Goal: Navigation & Orientation: Understand site structure

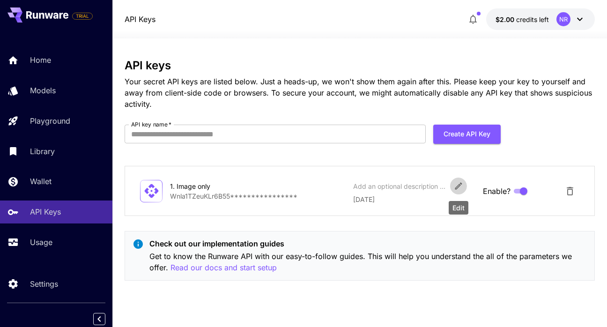
click at [458, 186] on icon "Edit" at bounding box center [458, 186] width 7 height 7
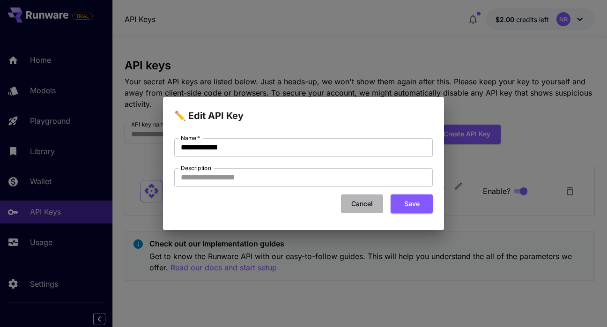
click at [353, 197] on button "Cancel" at bounding box center [362, 203] width 42 height 19
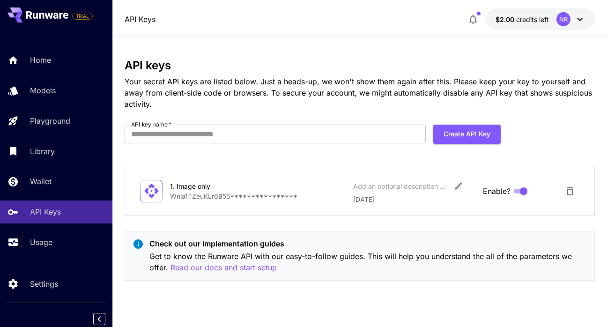
click at [382, 30] on div at bounding box center [359, 32] width 495 height 11
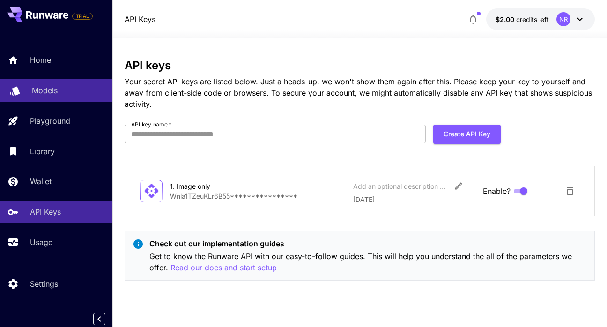
click at [44, 94] on p "Models" at bounding box center [45, 90] width 26 height 11
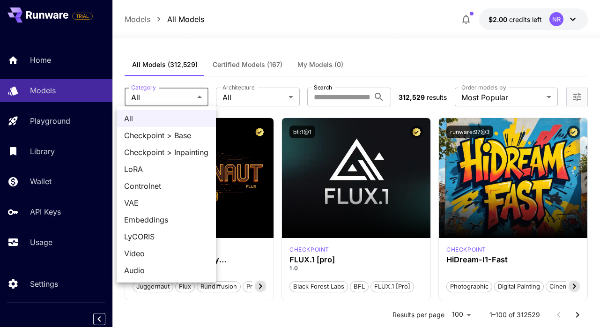
click at [235, 97] on div at bounding box center [303, 163] width 607 height 327
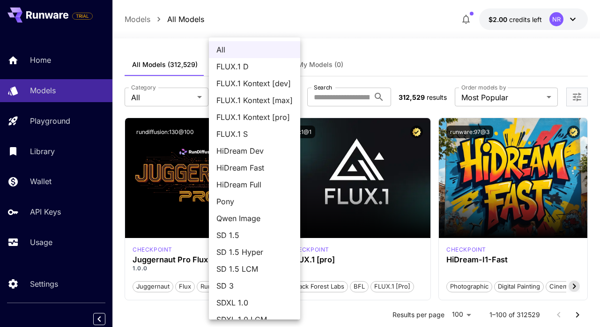
click at [260, 112] on span "FLUX.1 Kontext [pro]" at bounding box center [254, 117] width 76 height 11
type input "**********"
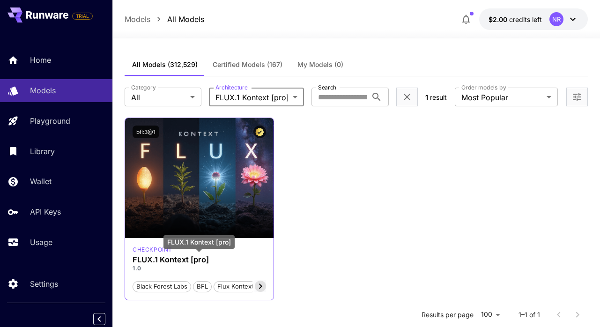
scroll to position [47, 0]
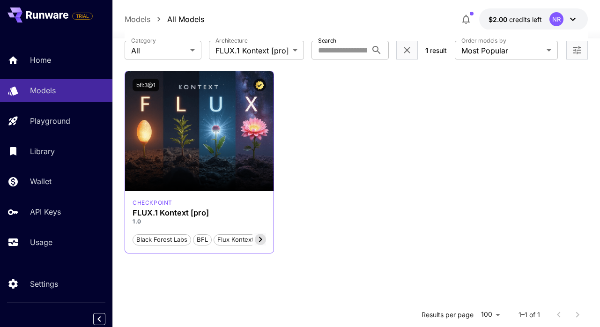
click at [260, 240] on icon at bounding box center [260, 239] width 11 height 11
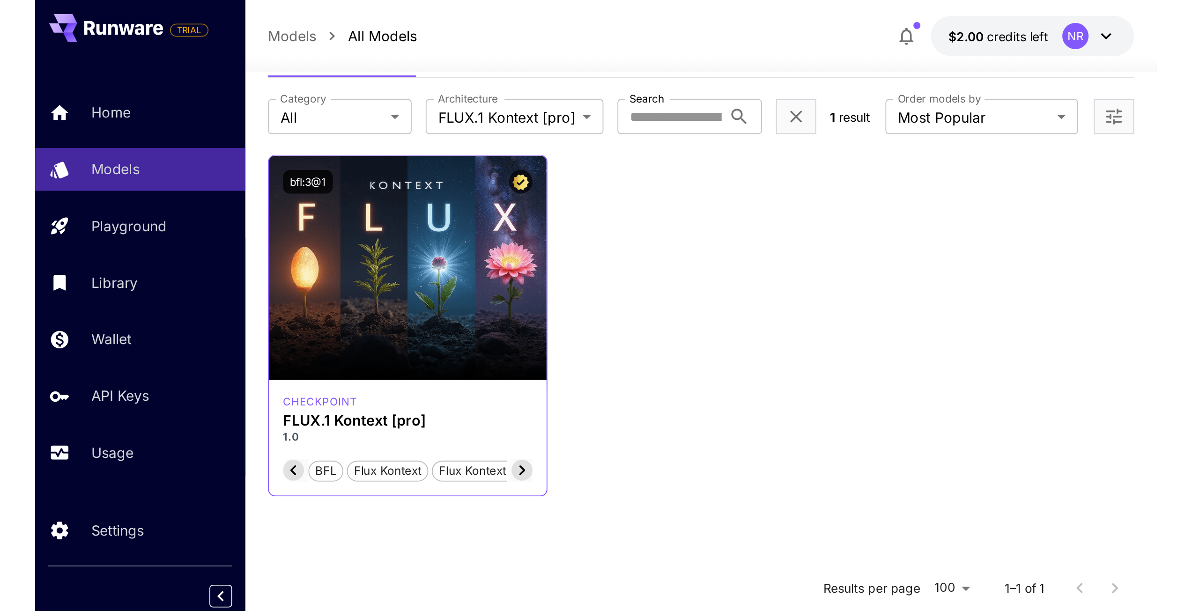
scroll to position [0, 0]
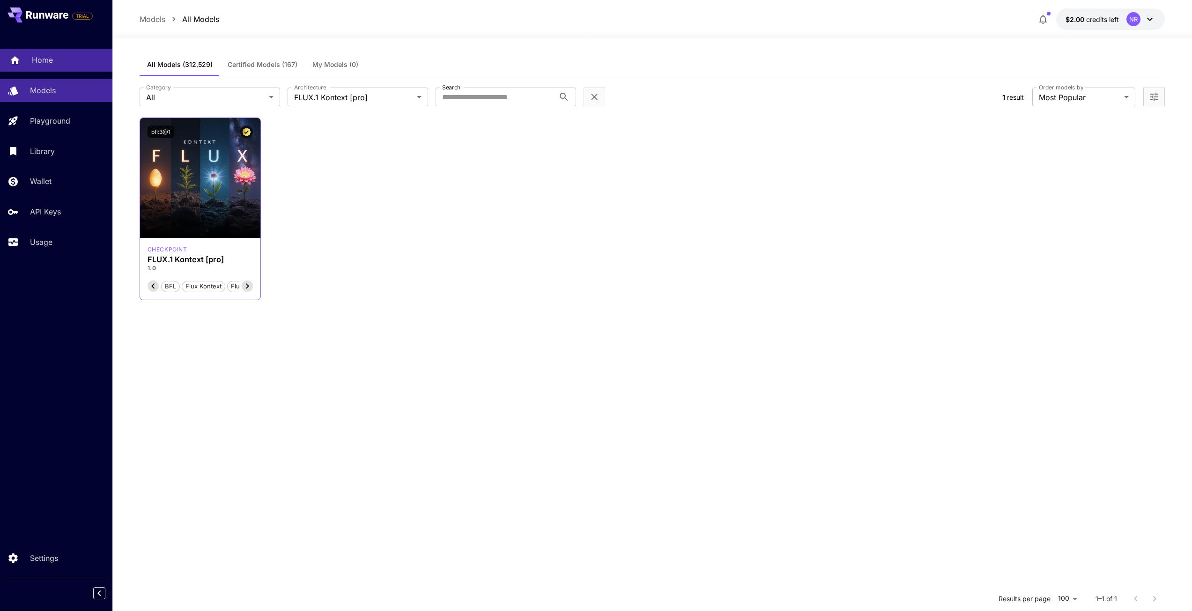
click at [48, 61] on p "Home" at bounding box center [42, 59] width 21 height 11
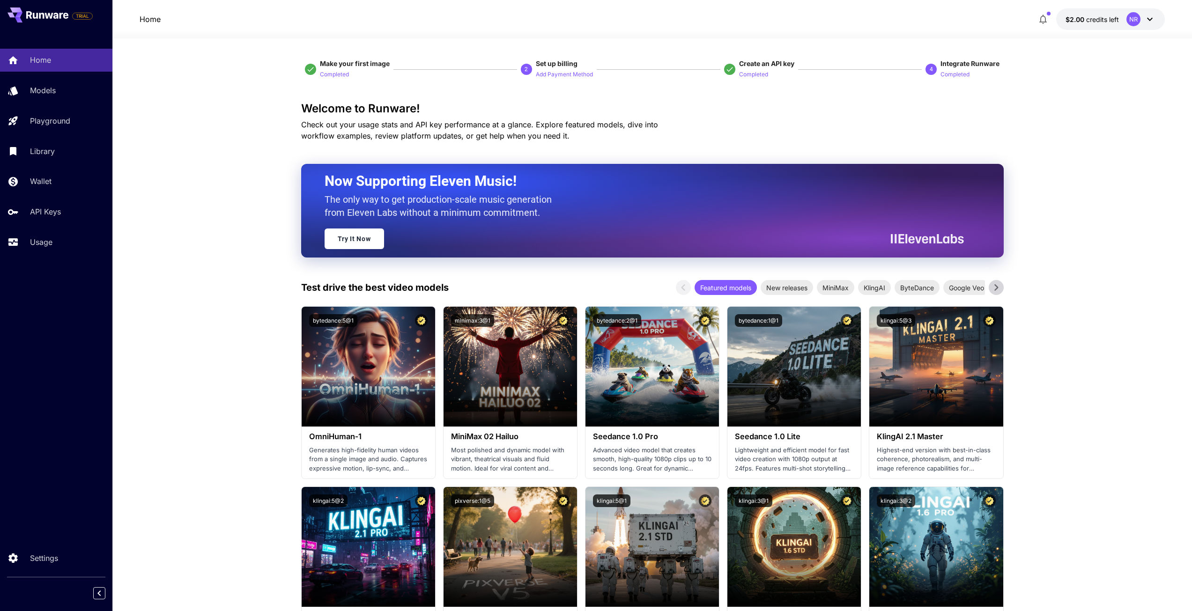
click at [50, 207] on p "API Keys" at bounding box center [47, 211] width 31 height 11
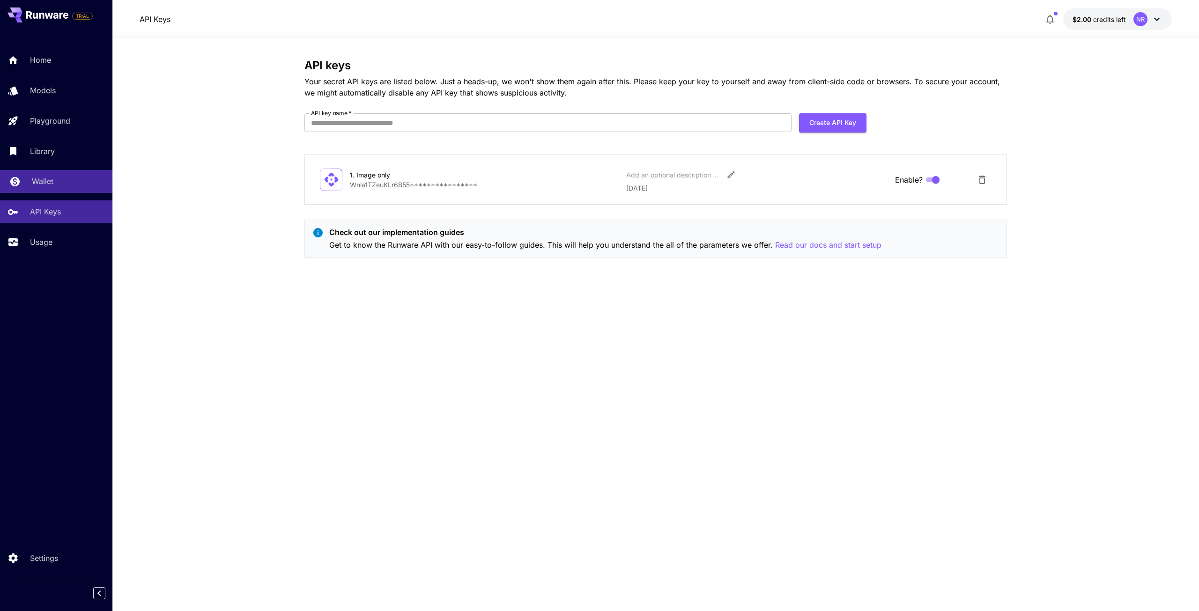
click at [50, 189] on link "Wallet" at bounding box center [56, 181] width 112 height 23
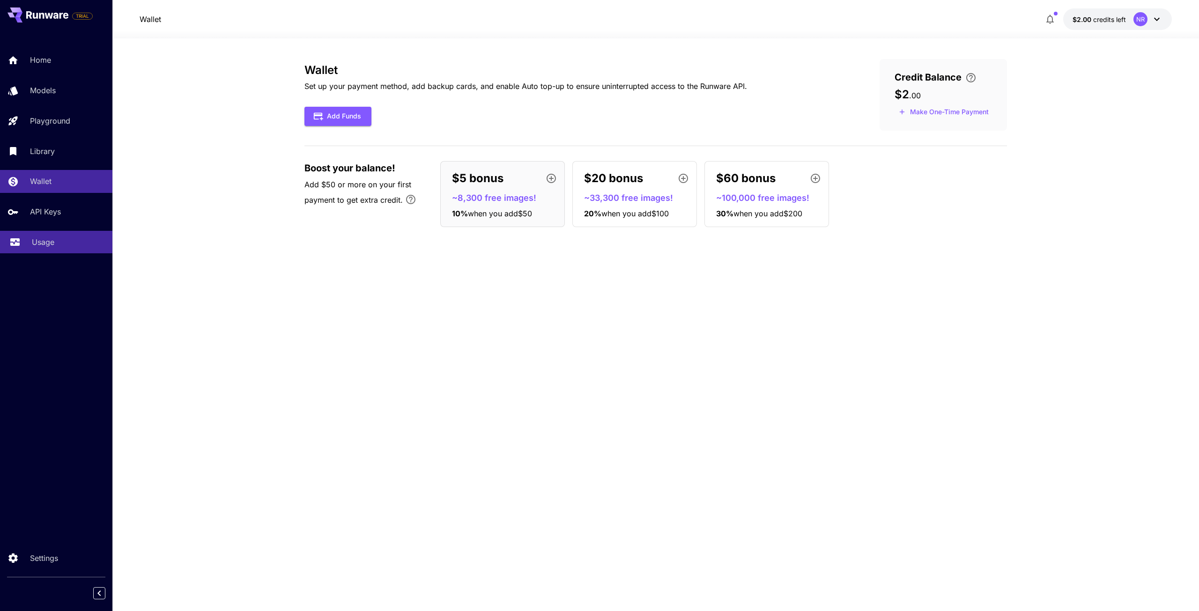
click at [60, 246] on div "Usage" at bounding box center [68, 242] width 73 height 11
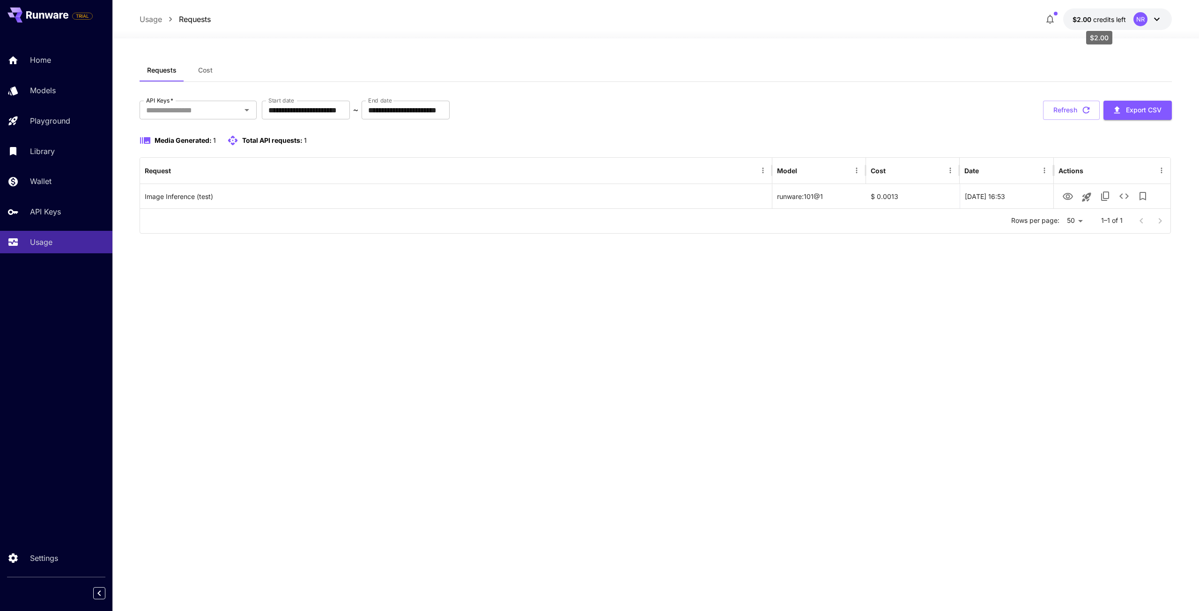
click at [607, 22] on span "credits left" at bounding box center [1110, 19] width 33 height 8
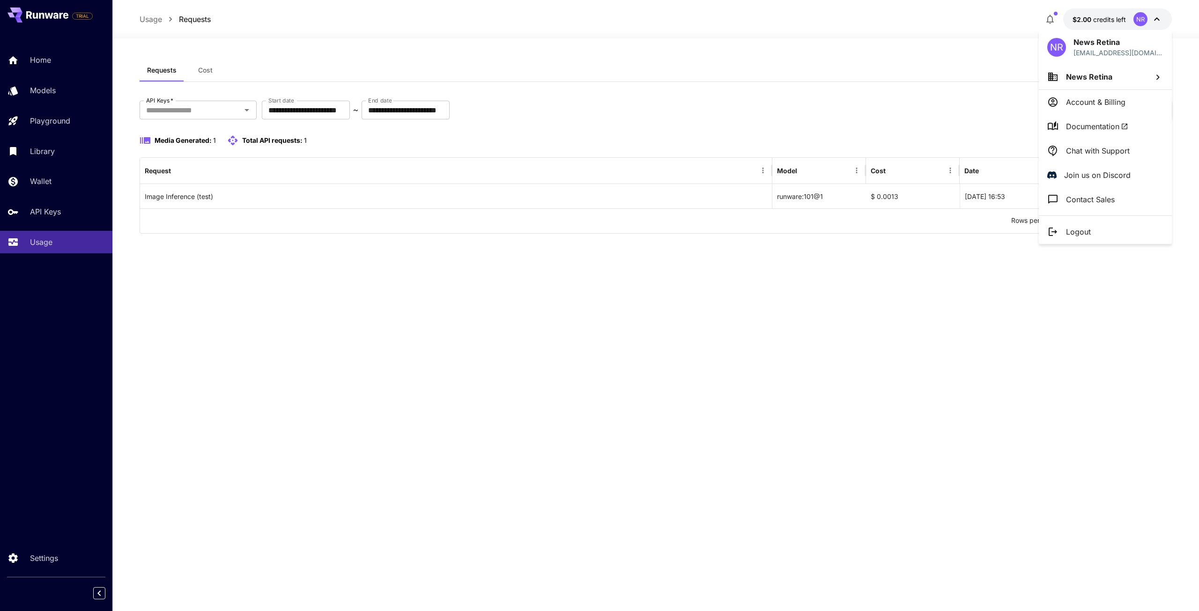
click at [607, 104] on p "Account & Billing" at bounding box center [1096, 102] width 60 height 11
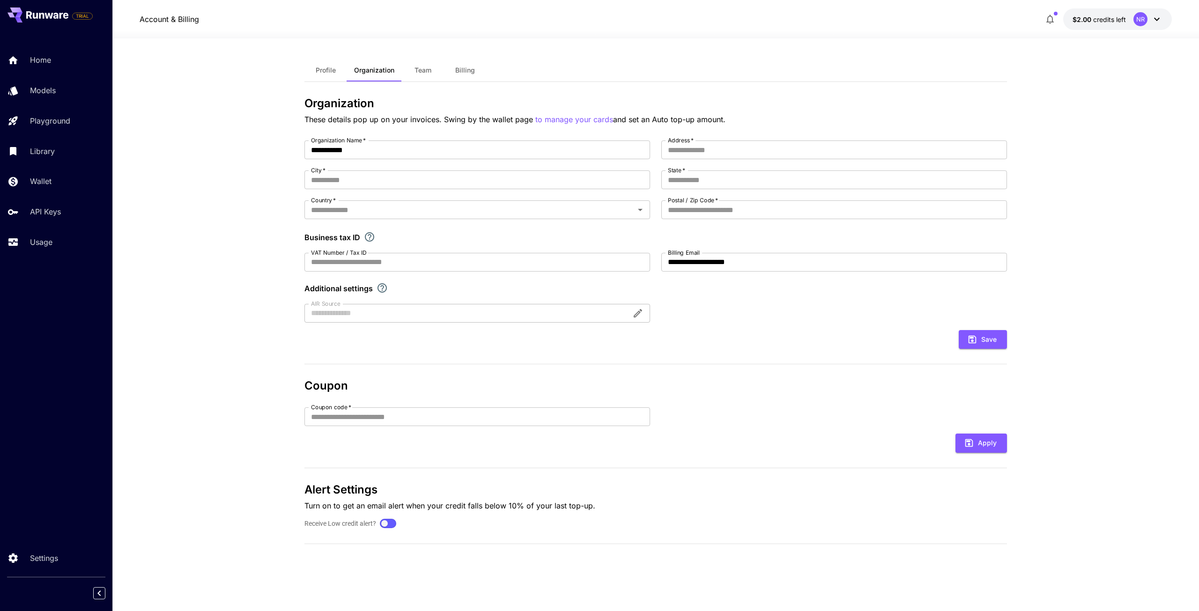
click at [328, 66] on span "Profile" at bounding box center [326, 70] width 20 height 8
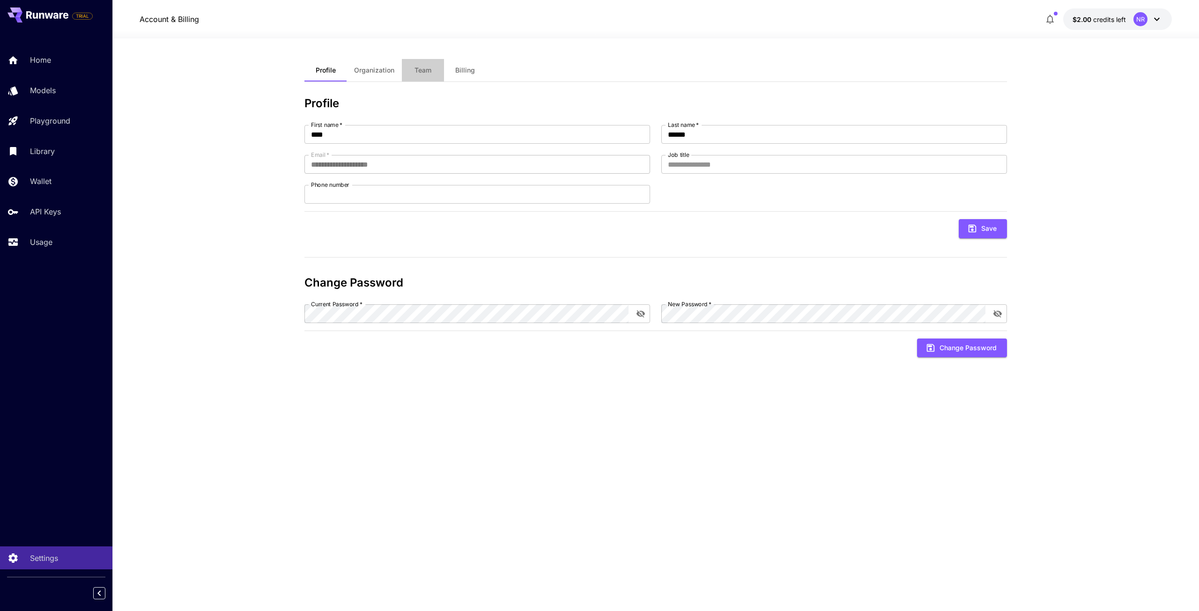
click at [409, 68] on button "Team" at bounding box center [423, 70] width 42 height 22
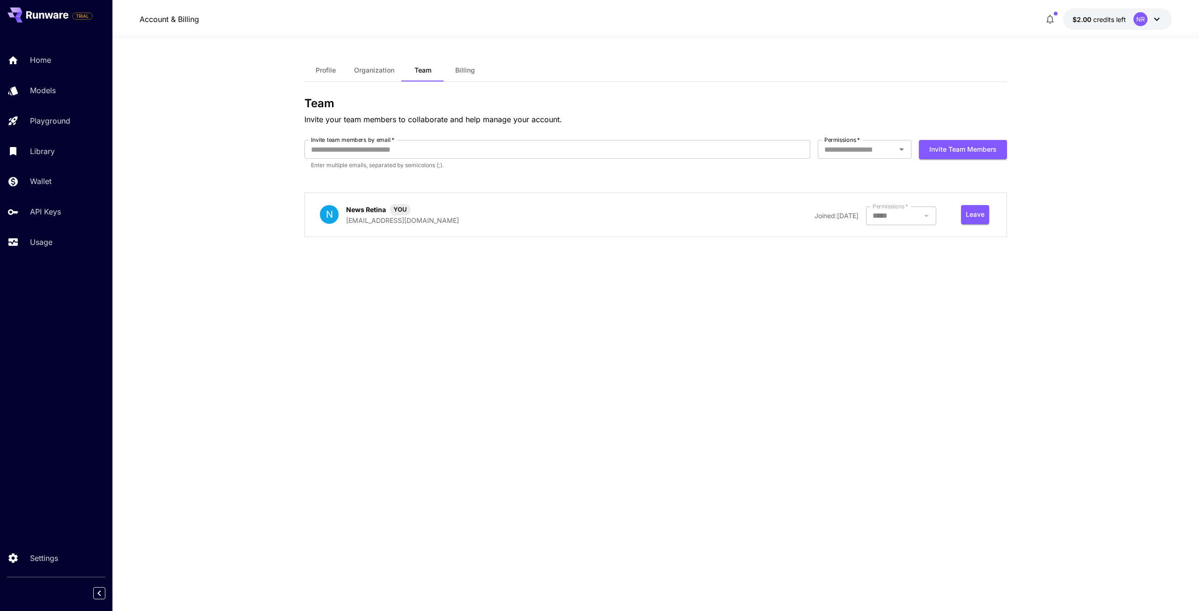
click at [461, 68] on span "Billing" at bounding box center [465, 70] width 20 height 8
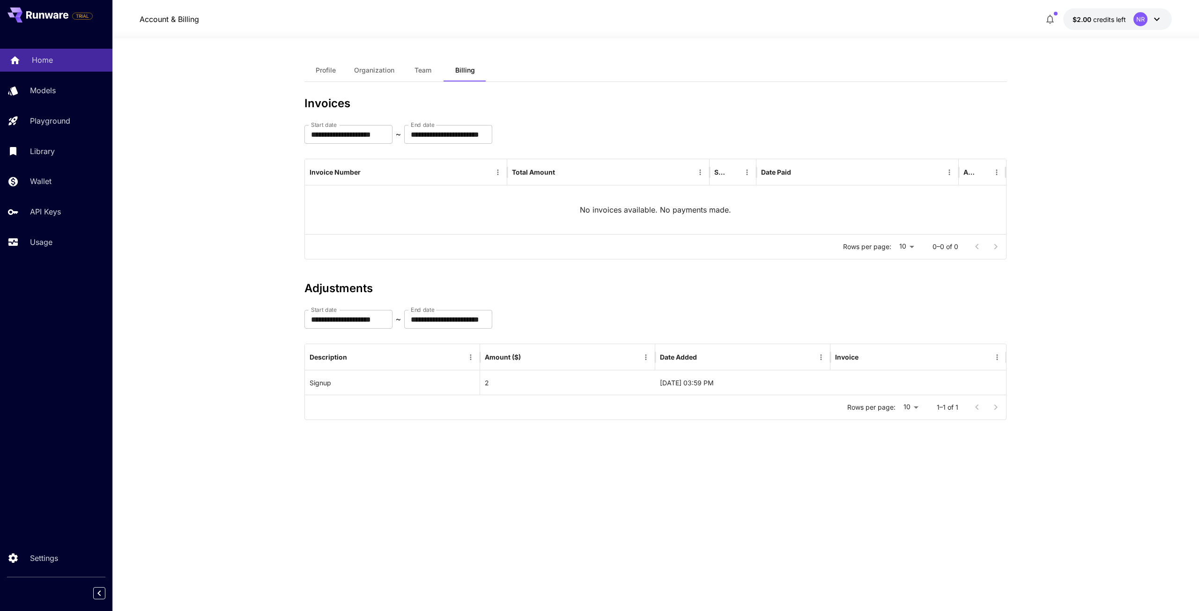
click at [47, 62] on p "Home" at bounding box center [42, 59] width 21 height 11
